Goal: Information Seeking & Learning: Learn about a topic

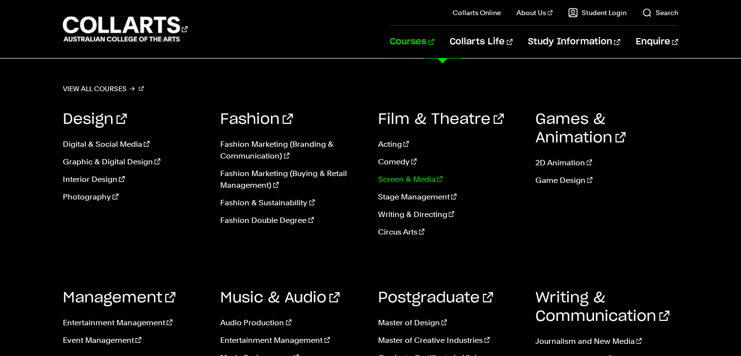
click at [418, 179] on link "Screen & Media" at bounding box center [449, 179] width 143 height 12
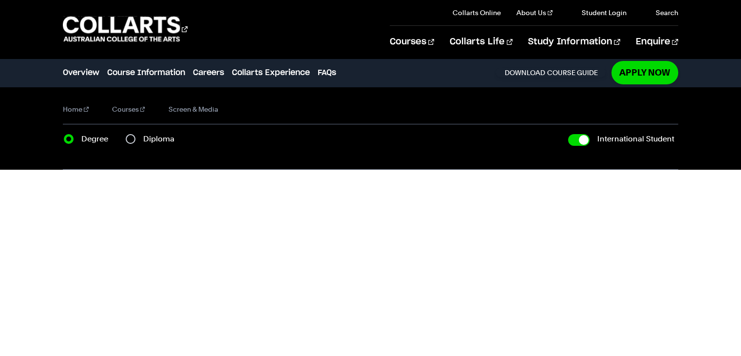
checkbox input "true"
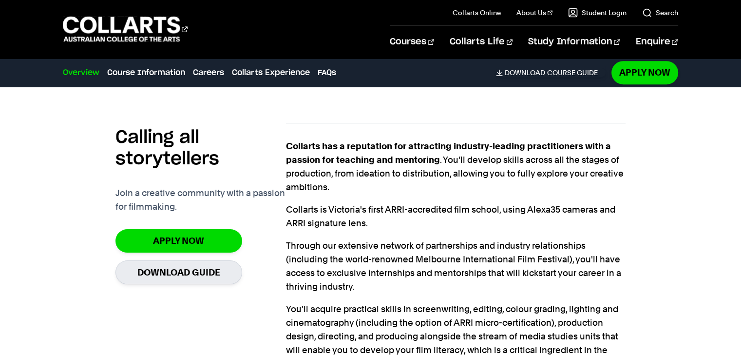
scroll to position [933, 0]
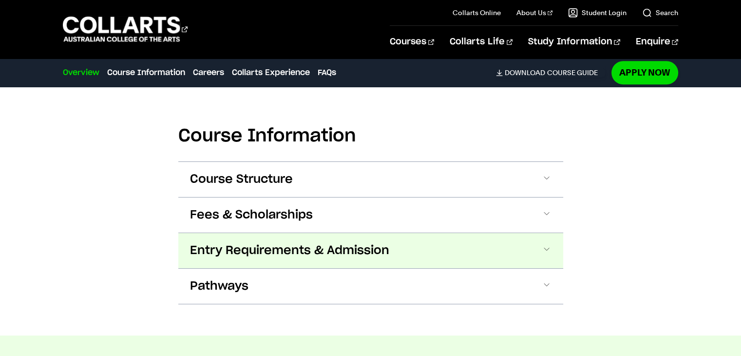
click at [546, 246] on span at bounding box center [547, 250] width 10 height 13
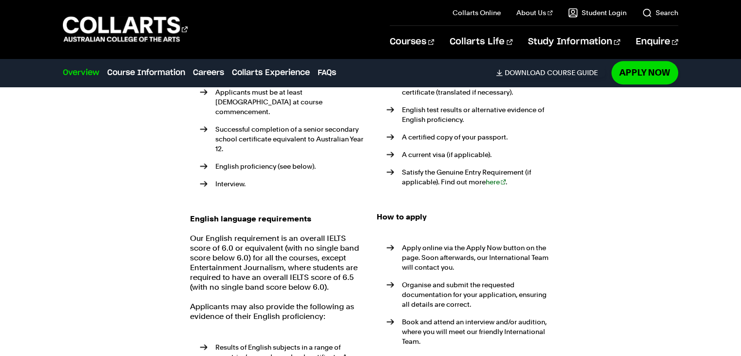
scroll to position [1189, 0]
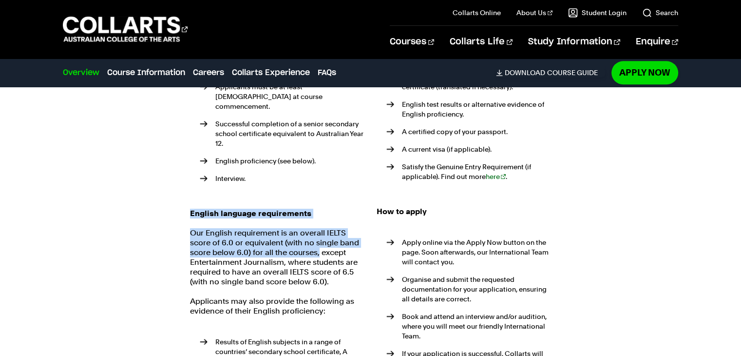
drag, startPoint x: 191, startPoint y: 202, endPoint x: 317, endPoint y: 242, distance: 132.5
click at [317, 242] on div "Eligibility requirements International students must meet the following criteri…" at bounding box center [277, 293] width 175 height 542
copy div "English language requirements Our English requirement is an overall IELTS score…"
click at [313, 245] on p "Our English requirement is an overall IELTS score of 6.0 or equivalent (with no…" at bounding box center [277, 257] width 175 height 58
drag, startPoint x: 314, startPoint y: 243, endPoint x: 190, endPoint y: 223, distance: 125.8
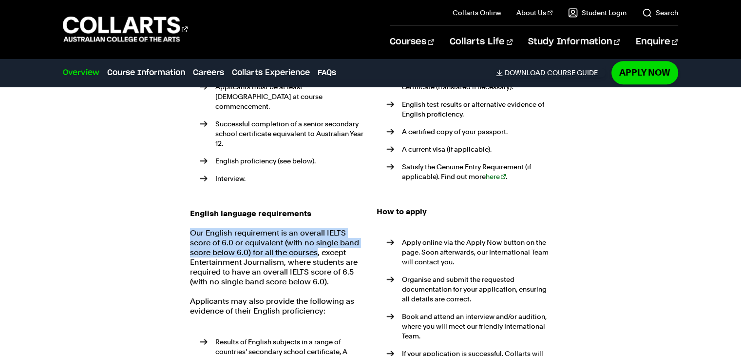
click at [190, 228] on p "Our English requirement is an overall IELTS score of 6.0 or equivalent (with no…" at bounding box center [277, 257] width 175 height 58
copy p "Our English requirement is an overall IELTS score of 6.0 or equivalent (with no…"
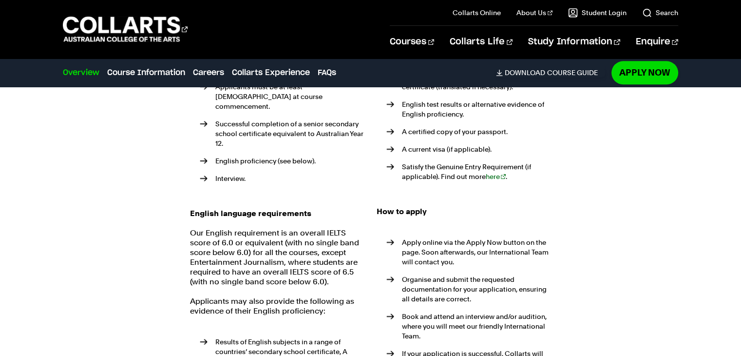
click at [471, 207] on p "How to apply" at bounding box center [464, 212] width 175 height 10
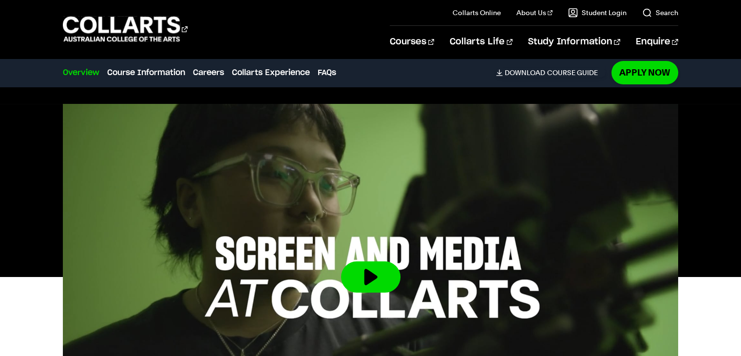
scroll to position [0, 0]
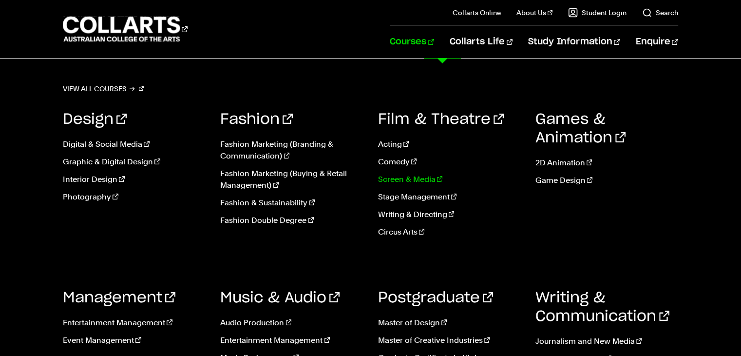
click at [419, 180] on link "Screen & Media" at bounding box center [449, 179] width 143 height 12
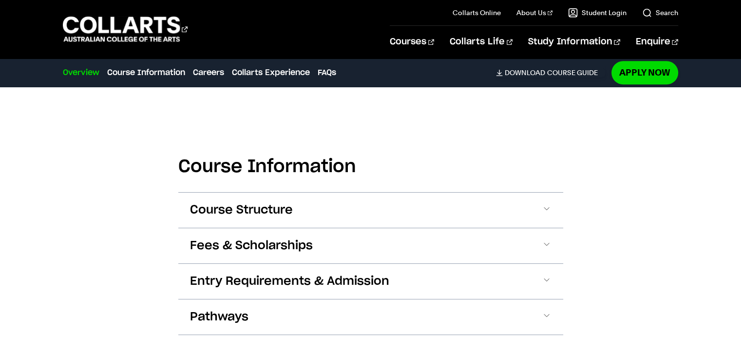
scroll to position [915, 0]
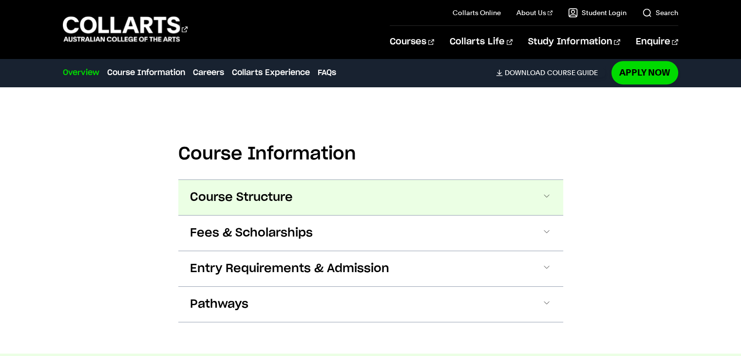
click at [546, 195] on span at bounding box center [547, 197] width 10 height 13
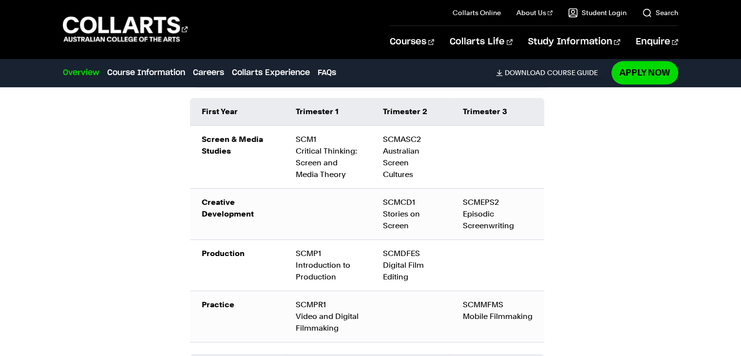
scroll to position [1162, 0]
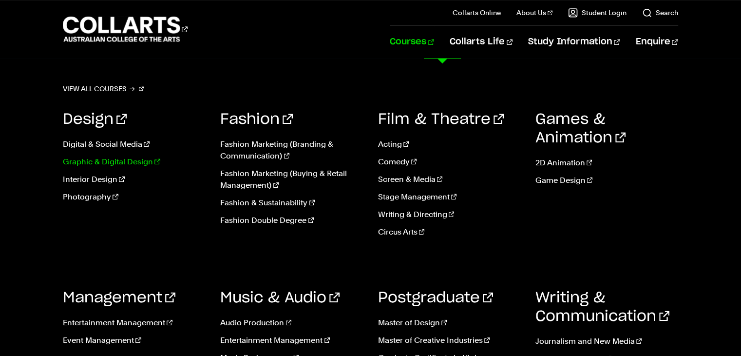
click at [134, 164] on link "Graphic & Digital Design" at bounding box center [134, 162] width 143 height 12
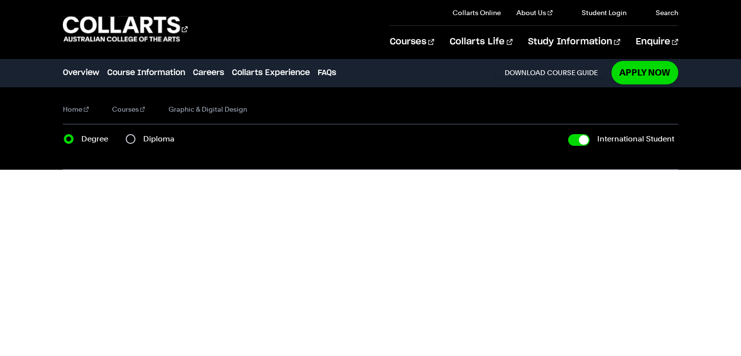
checkbox input "true"
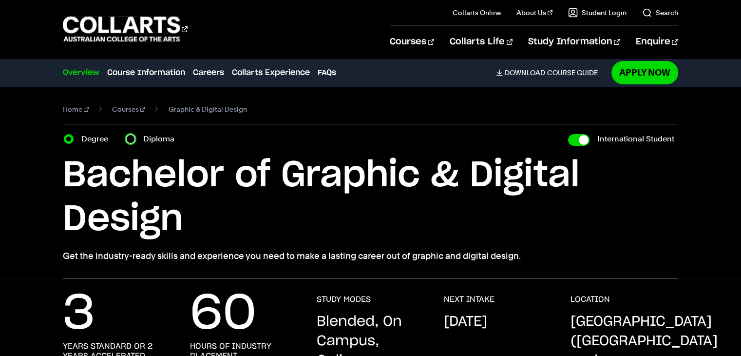
click at [131, 140] on input "Diploma" at bounding box center [131, 139] width 10 height 10
radio input "true"
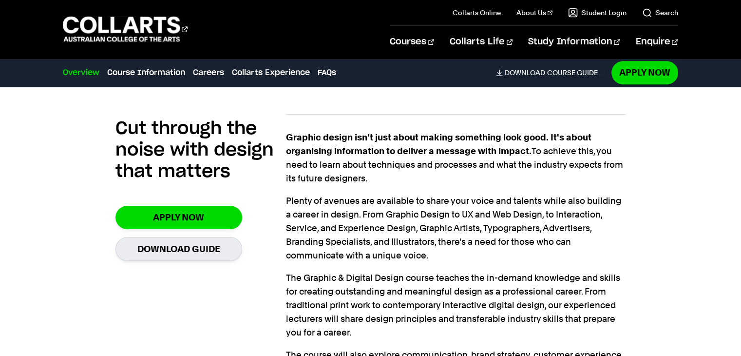
scroll to position [992, 0]
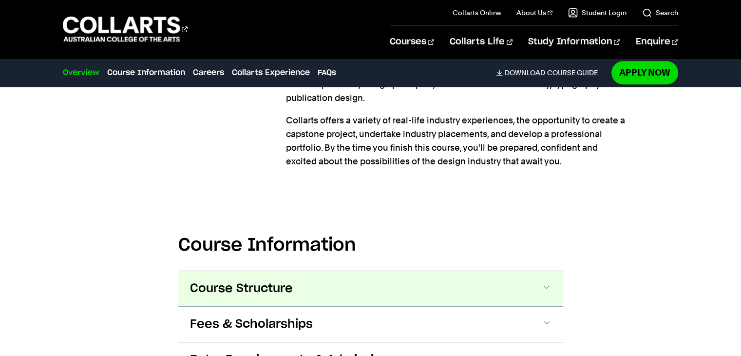
click at [546, 282] on span at bounding box center [547, 288] width 10 height 13
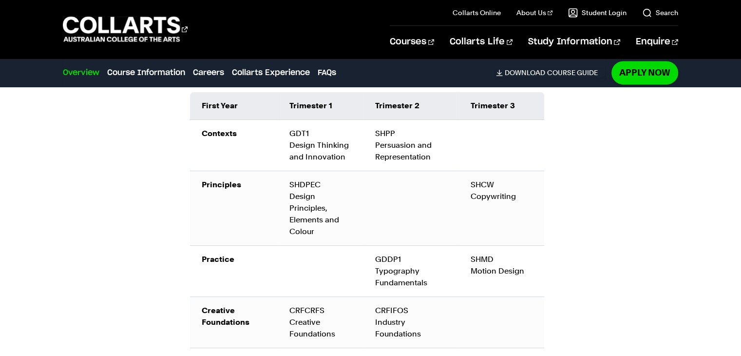
scroll to position [1641, 0]
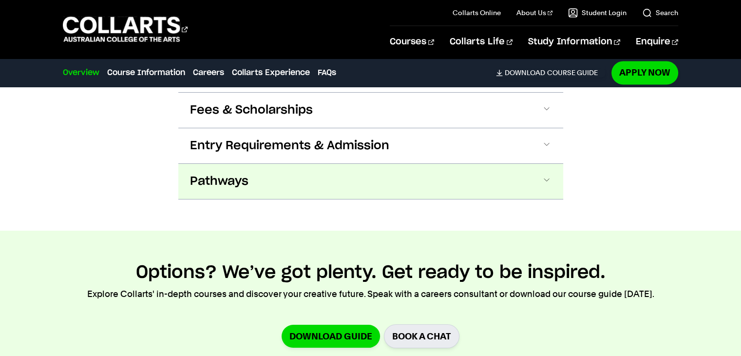
click at [546, 175] on span at bounding box center [547, 181] width 10 height 13
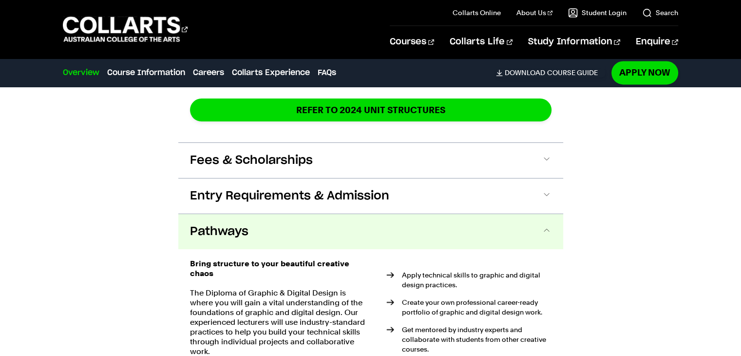
scroll to position [1579, 0]
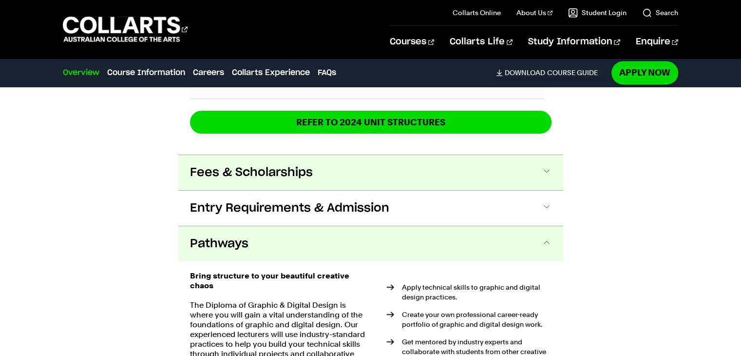
click at [546, 166] on span at bounding box center [547, 172] width 10 height 13
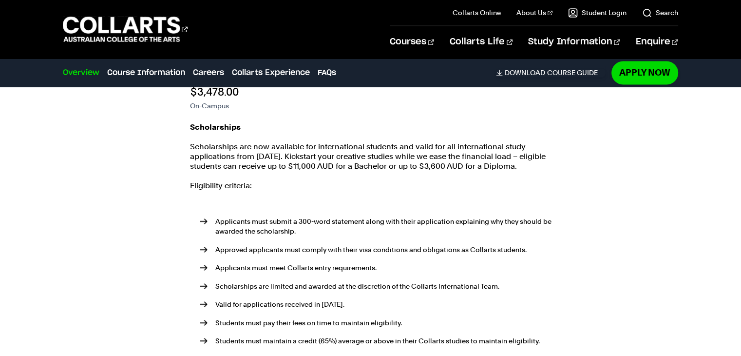
scroll to position [1450, 0]
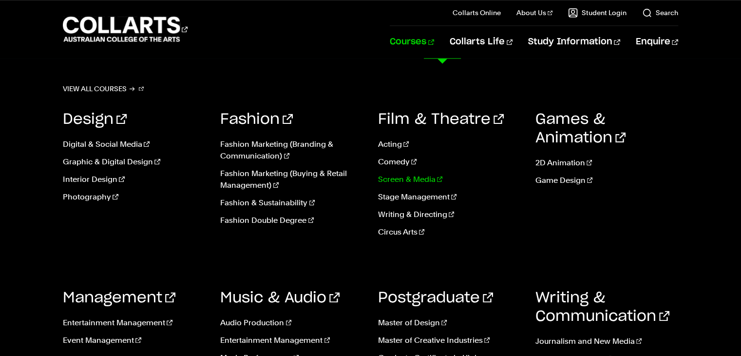
click at [412, 179] on link "Screen & Media" at bounding box center [449, 179] width 143 height 12
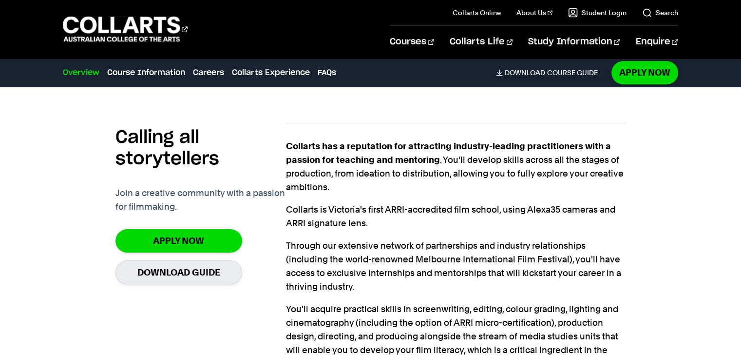
scroll to position [933, 0]
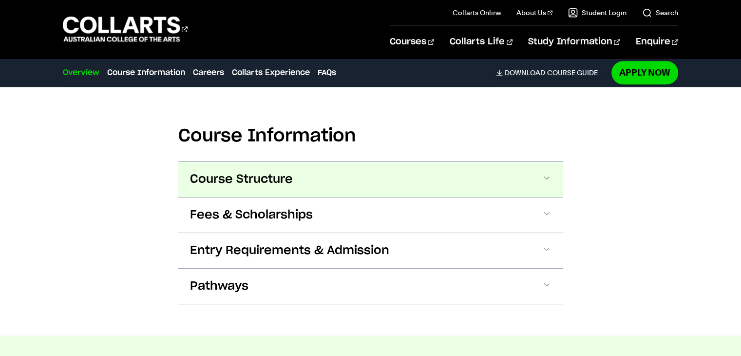
click at [544, 176] on span at bounding box center [547, 179] width 10 height 13
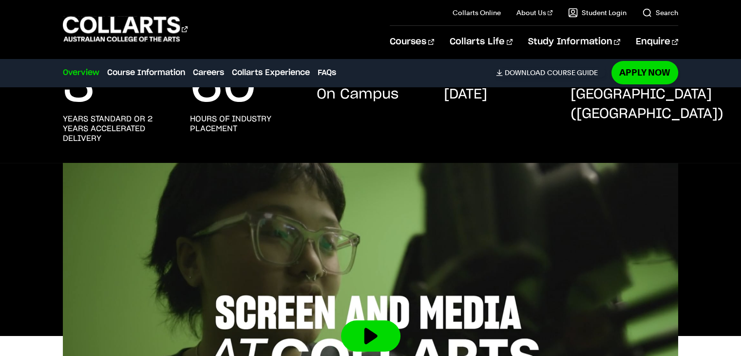
scroll to position [0, 0]
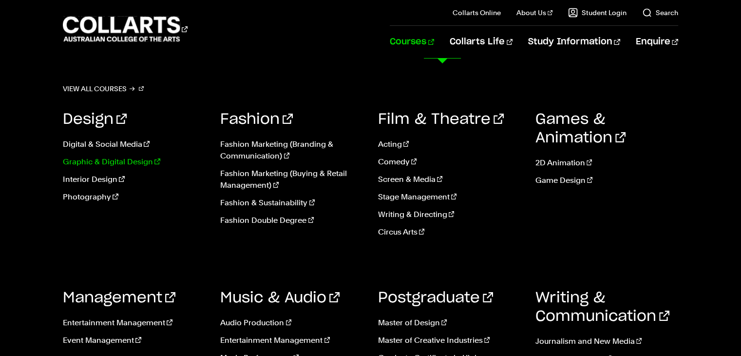
click at [109, 162] on link "Graphic & Digital Design" at bounding box center [134, 162] width 143 height 12
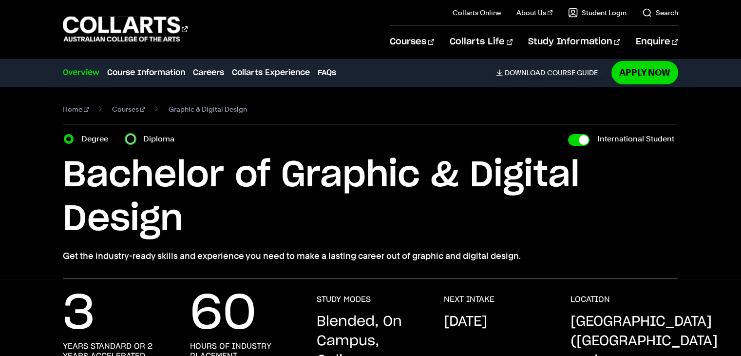
click at [132, 140] on input "Diploma" at bounding box center [131, 139] width 10 height 10
radio input "true"
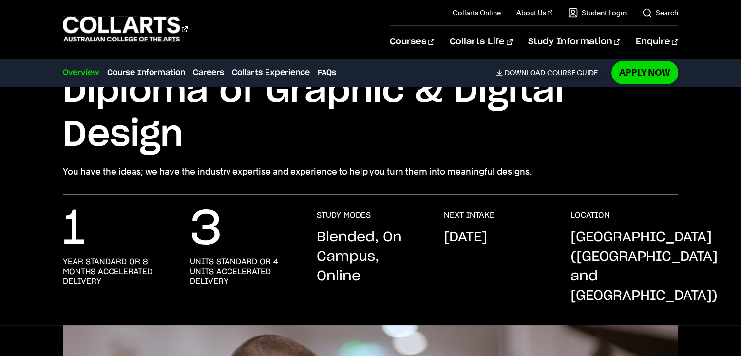
scroll to position [80, 0]
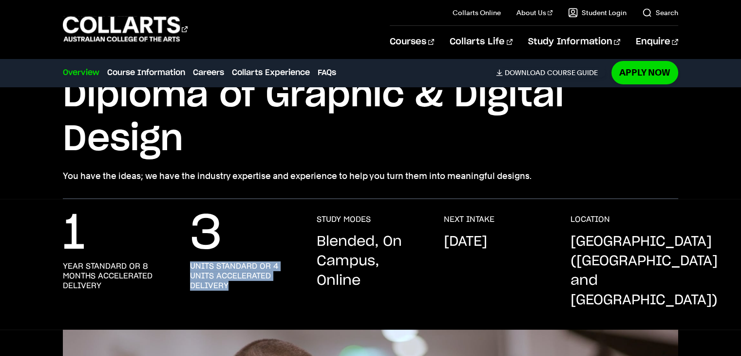
drag, startPoint x: 190, startPoint y: 265, endPoint x: 228, endPoint y: 284, distance: 42.5
click at [228, 284] on h3 "units standard or 4 units accelerated delivery" at bounding box center [243, 275] width 107 height 29
click at [240, 291] on div "1 year standard or 8 months accelerated delivery 3 units standard or 4 units ac…" at bounding box center [370, 271] width 615 height 115
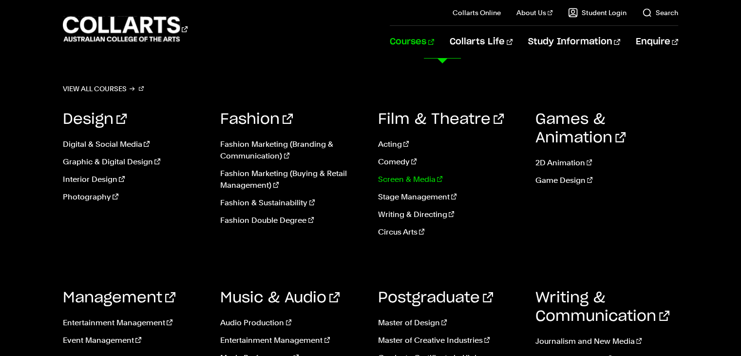
click at [401, 182] on link "Screen & Media" at bounding box center [449, 179] width 143 height 12
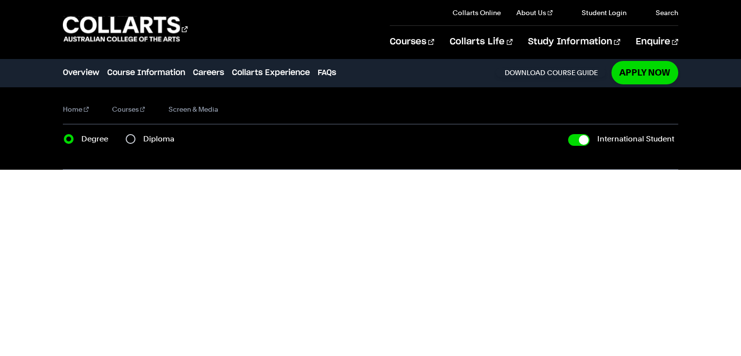
checkbox input "true"
